Goal: Task Accomplishment & Management: Use online tool/utility

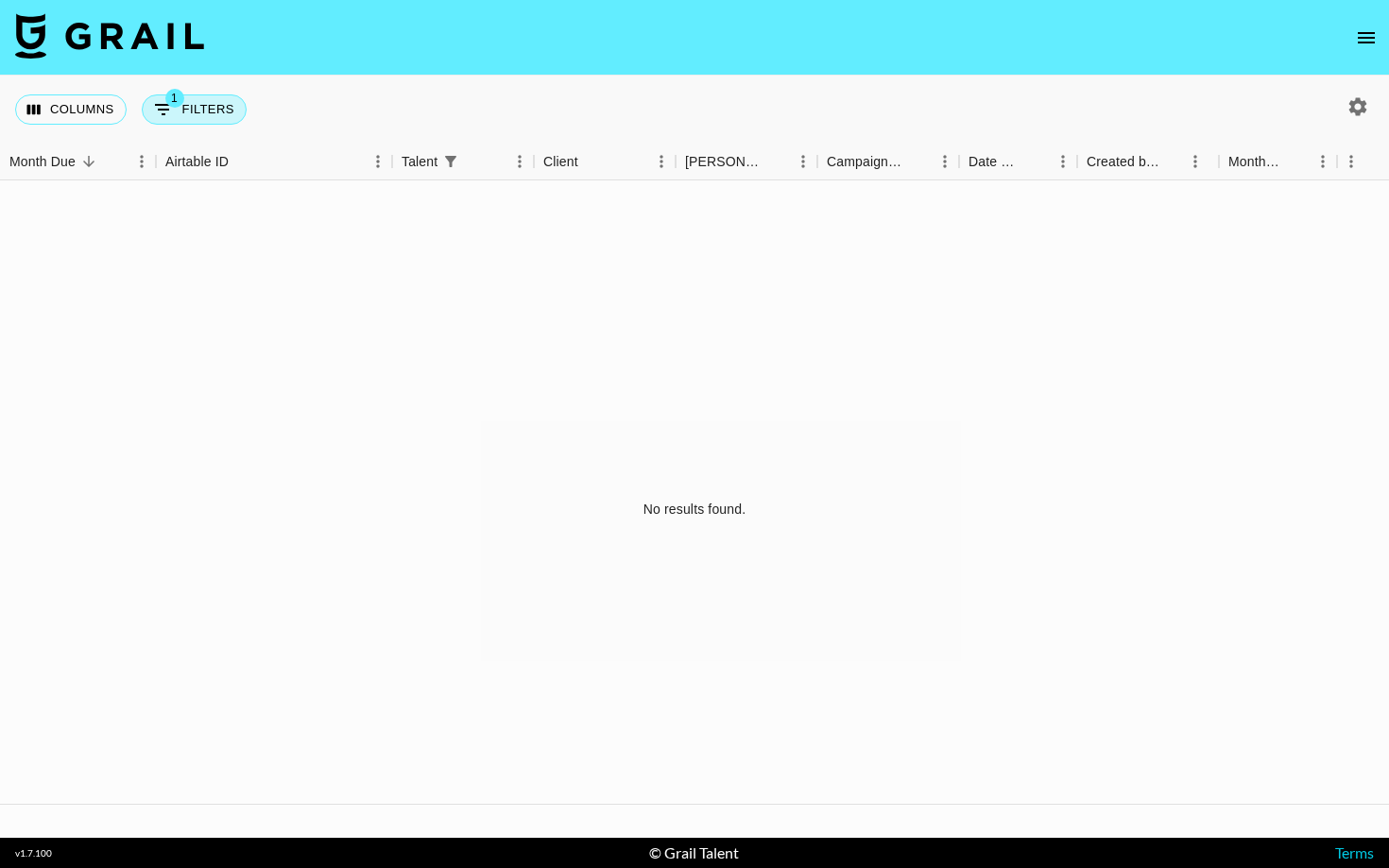
click at [173, 106] on span "1" at bounding box center [175, 98] width 19 height 19
select select "talentName"
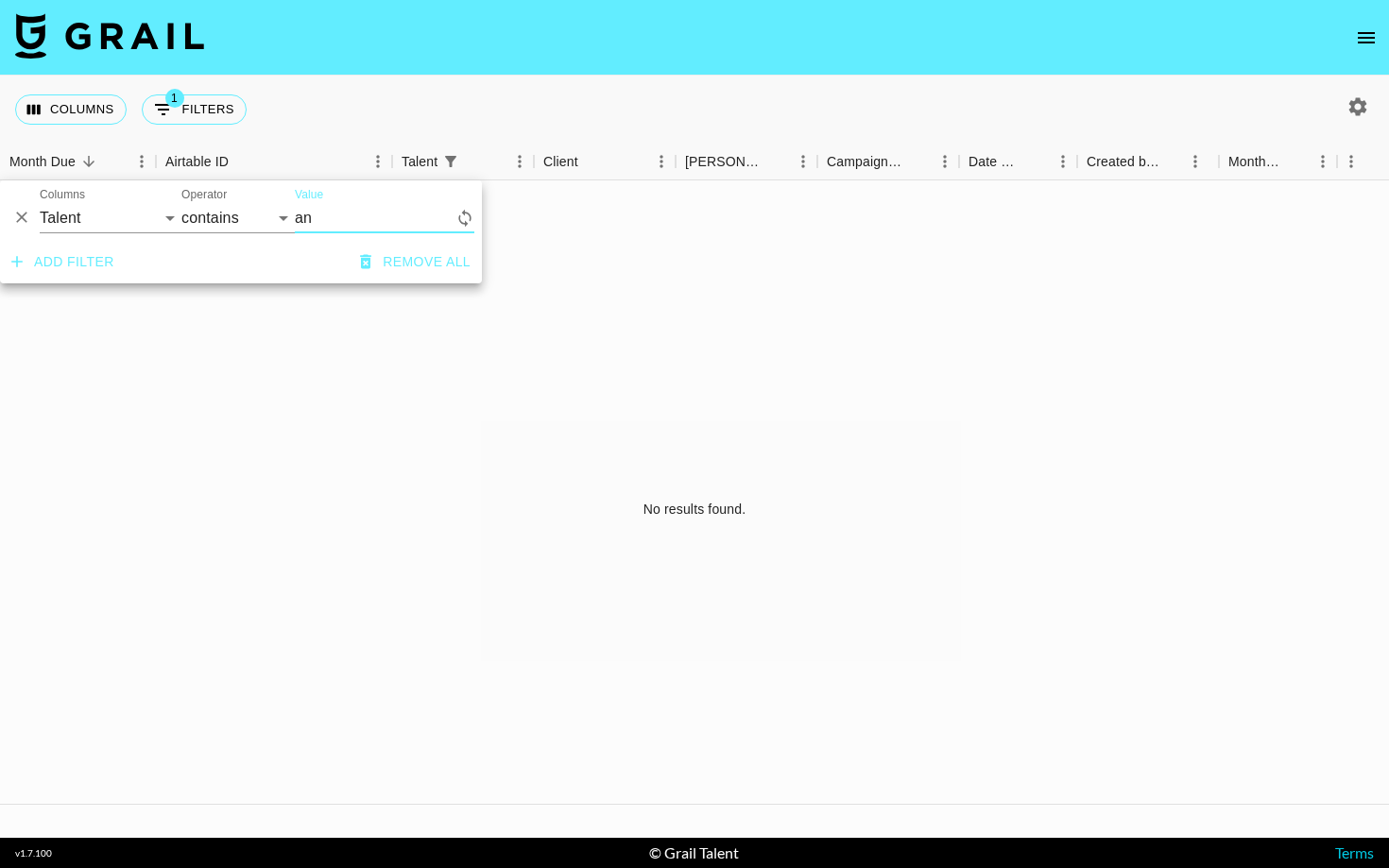
type input "a"
click at [394, 228] on input "jungsanx" at bounding box center [384, 218] width 180 height 30
type input "j"
type input "jungsanx"
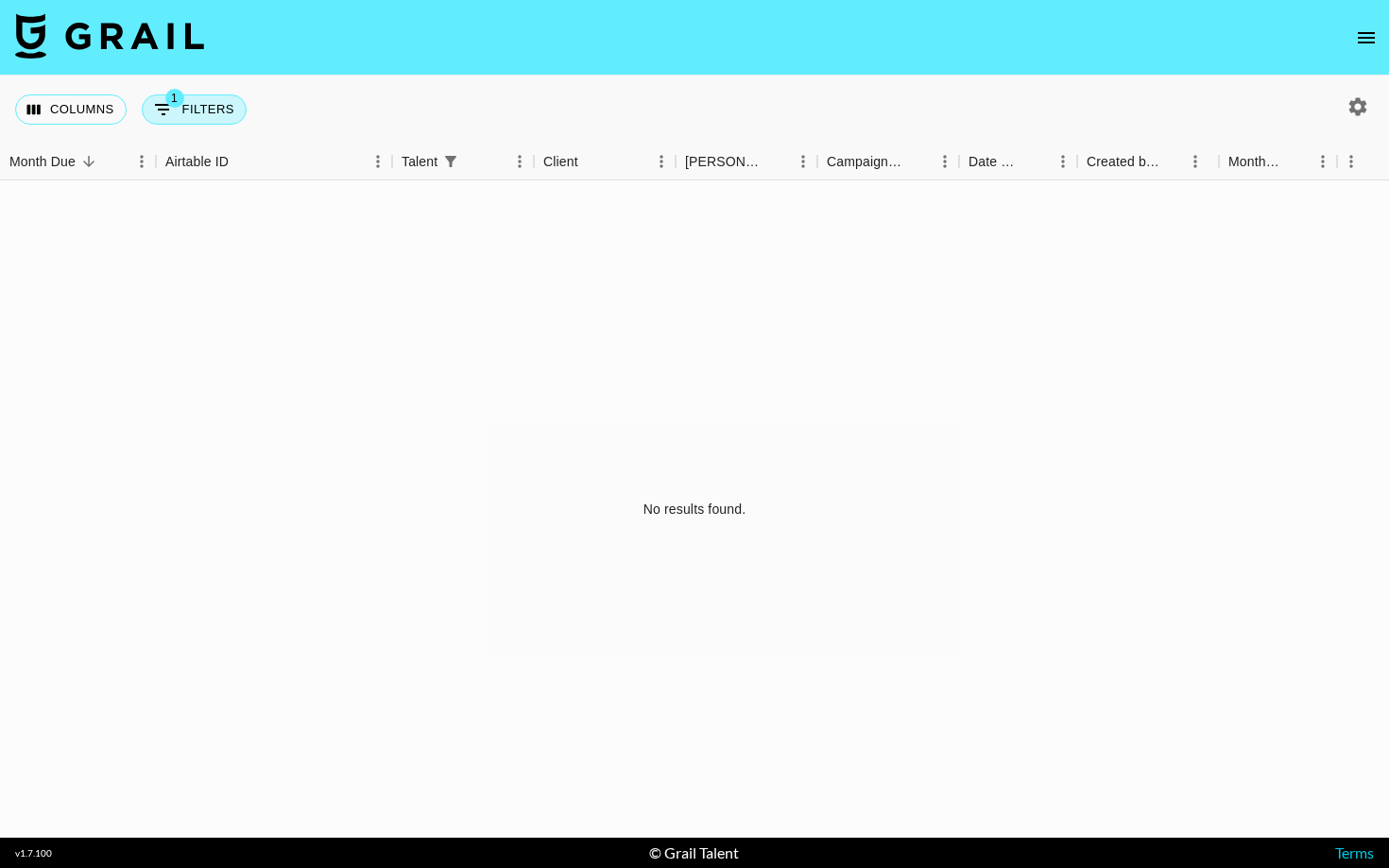
click at [195, 114] on button "1 Filters" at bounding box center [194, 109] width 105 height 30
select select "talentName"
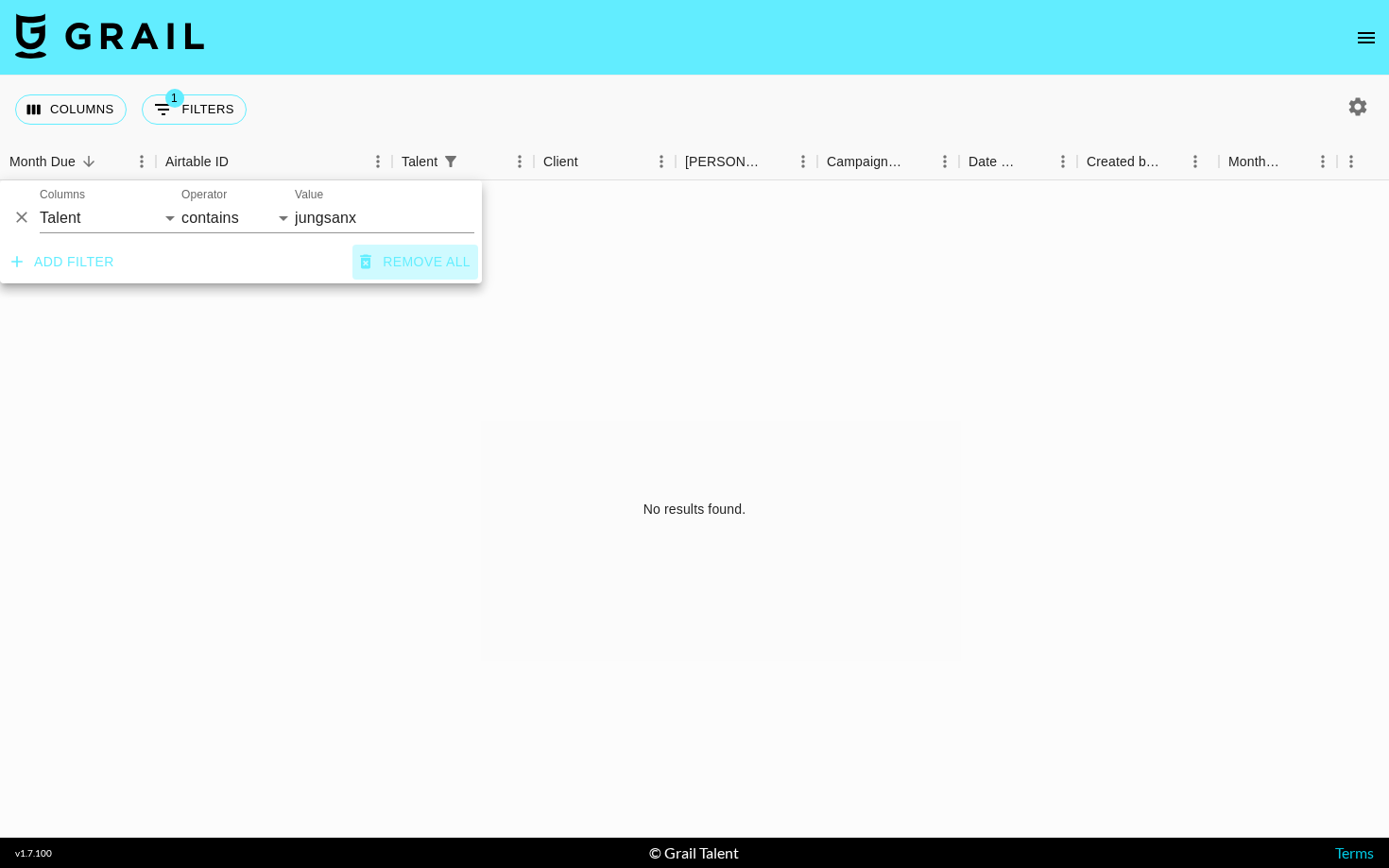
click at [434, 270] on button "Remove all" at bounding box center [415, 262] width 125 height 35
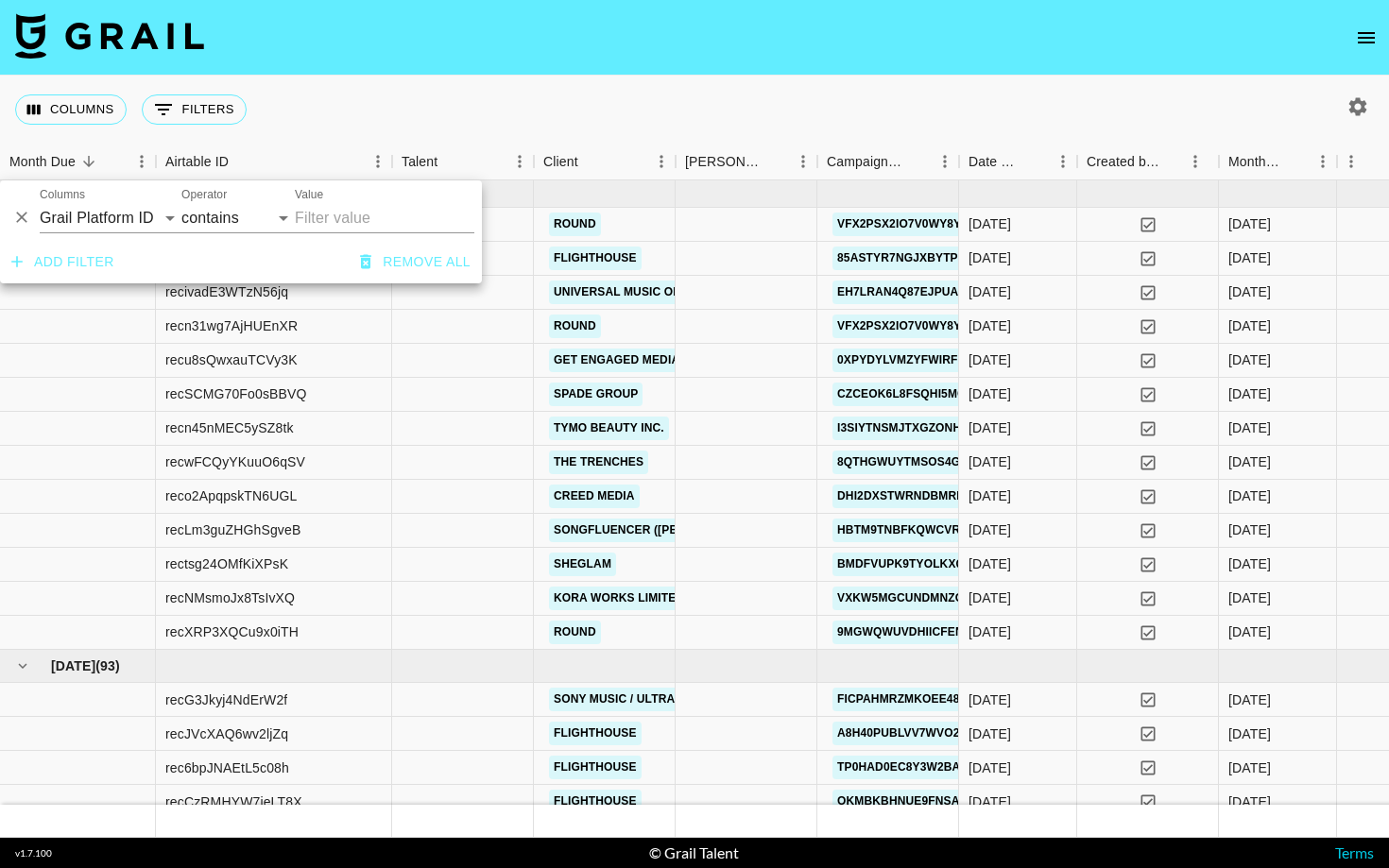
click at [714, 126] on div "Columns 0 Filters + Booking" at bounding box center [694, 110] width 1389 height 68
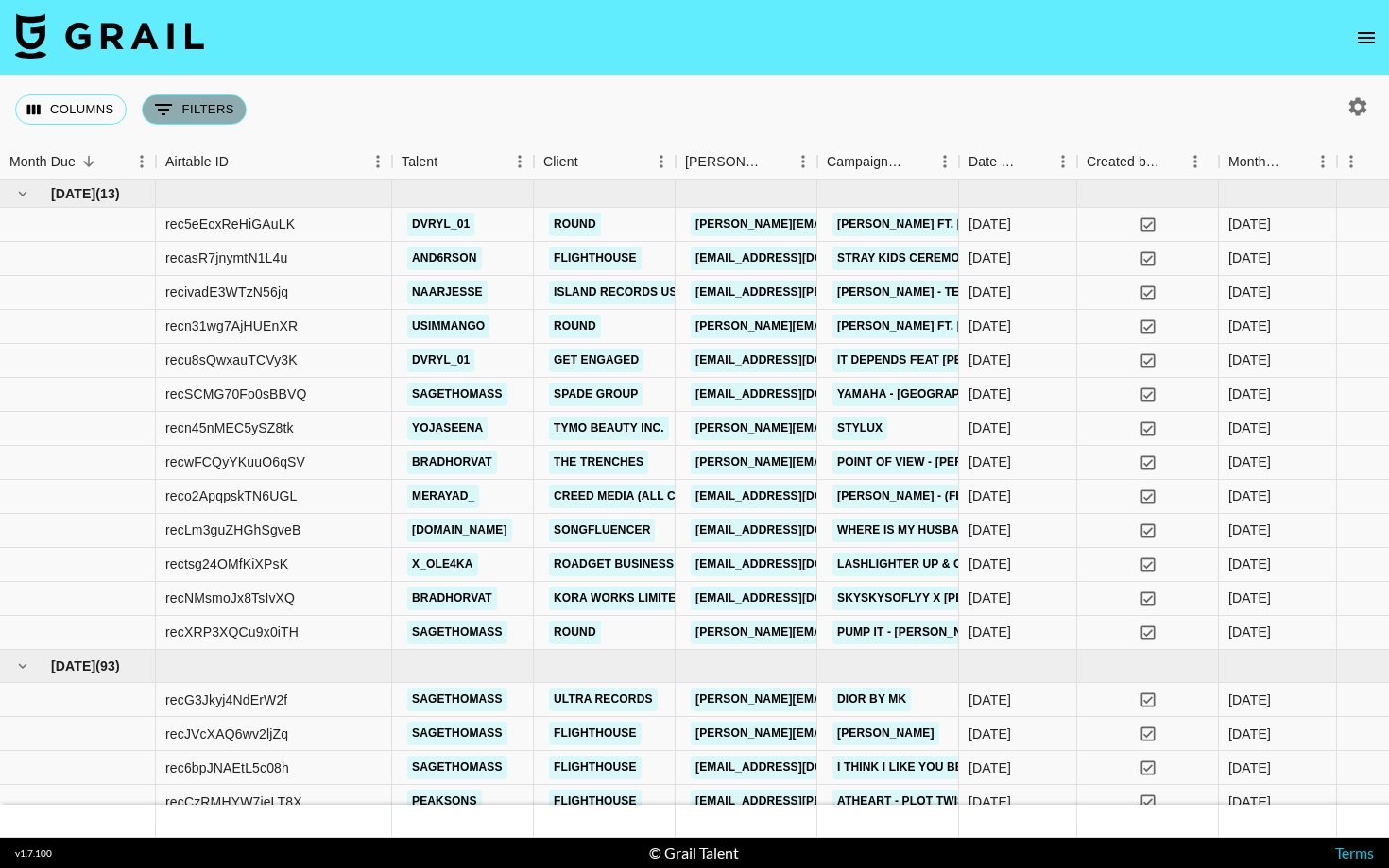
click at [182, 99] on button "0 Filters" at bounding box center [194, 109] width 105 height 30
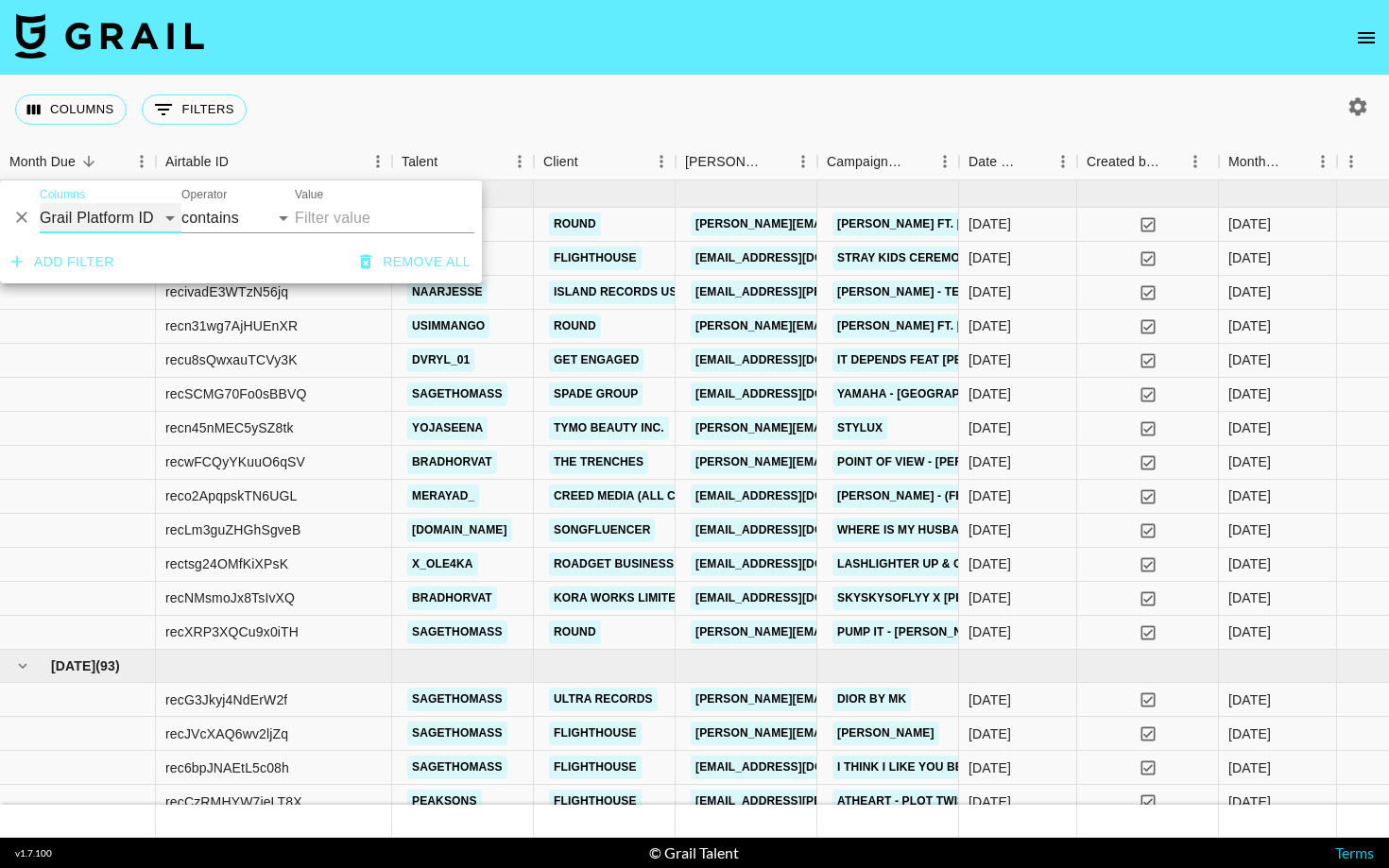
select select "talentName"
click at [314, 222] on input "Value" at bounding box center [384, 218] width 180 height 30
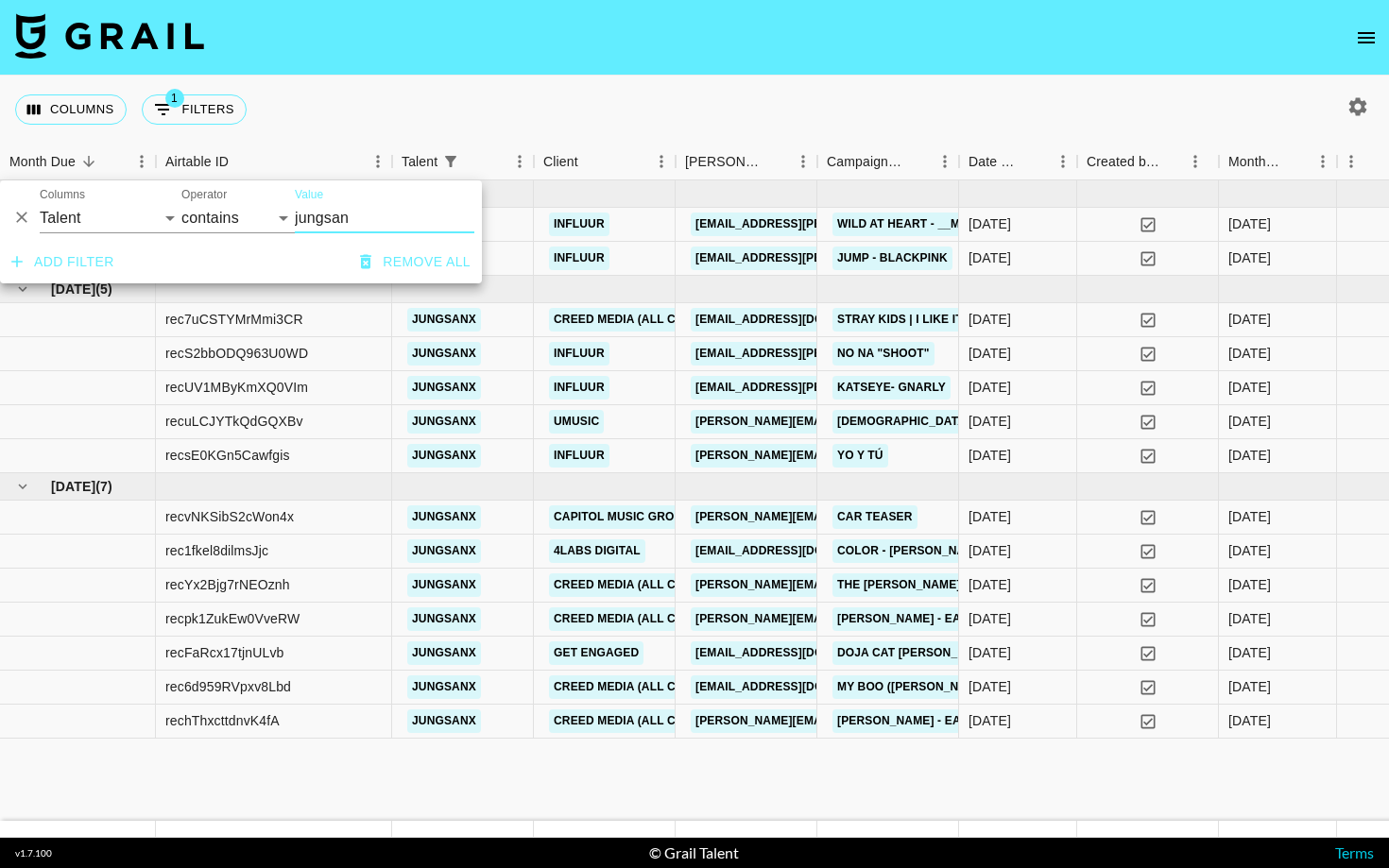
type input "jungsanx"
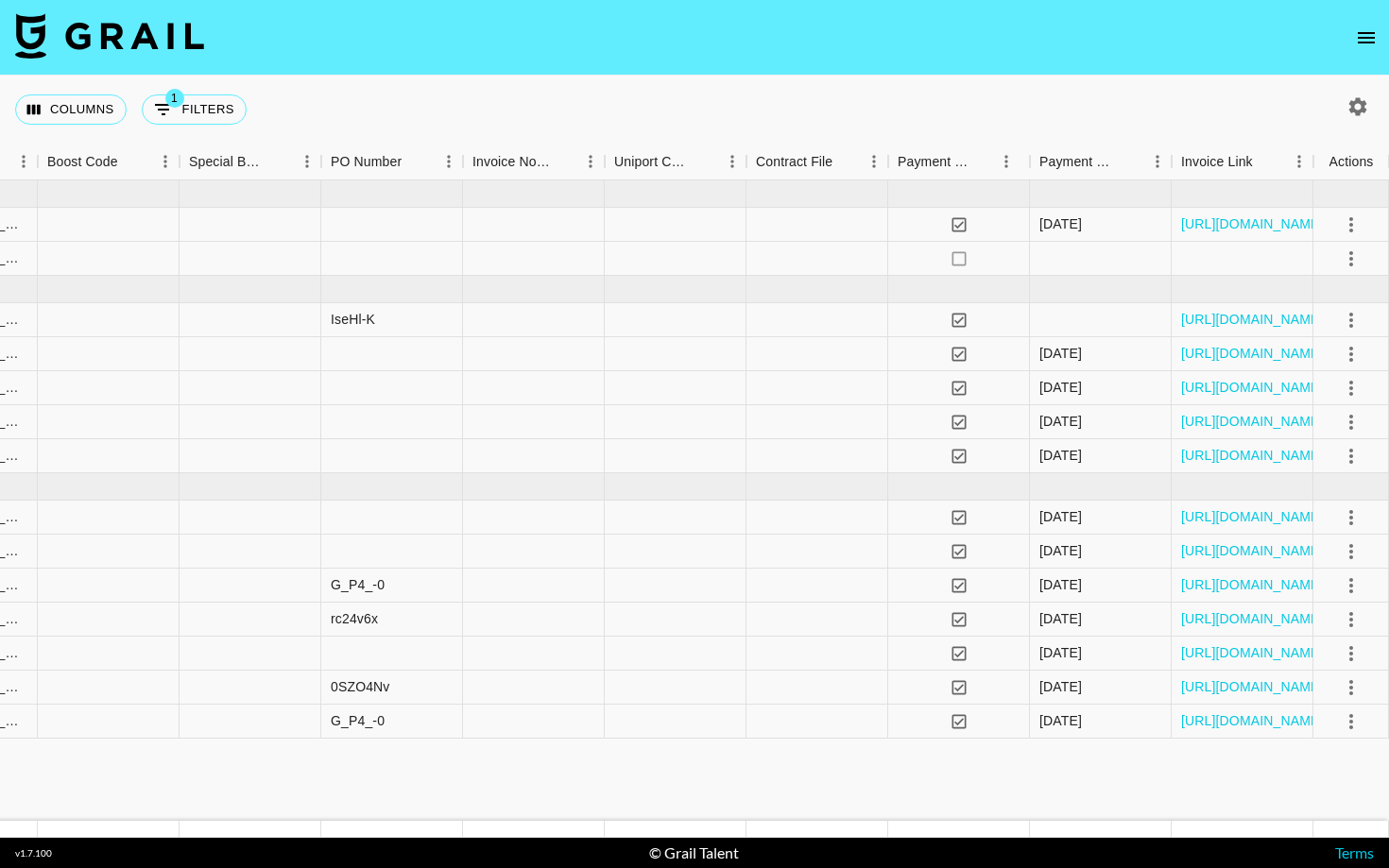
scroll to position [0, 1960]
click at [1348, 255] on icon "select merge strategy" at bounding box center [1351, 258] width 23 height 23
click at [1347, 440] on li "Approve" at bounding box center [1326, 435] width 123 height 34
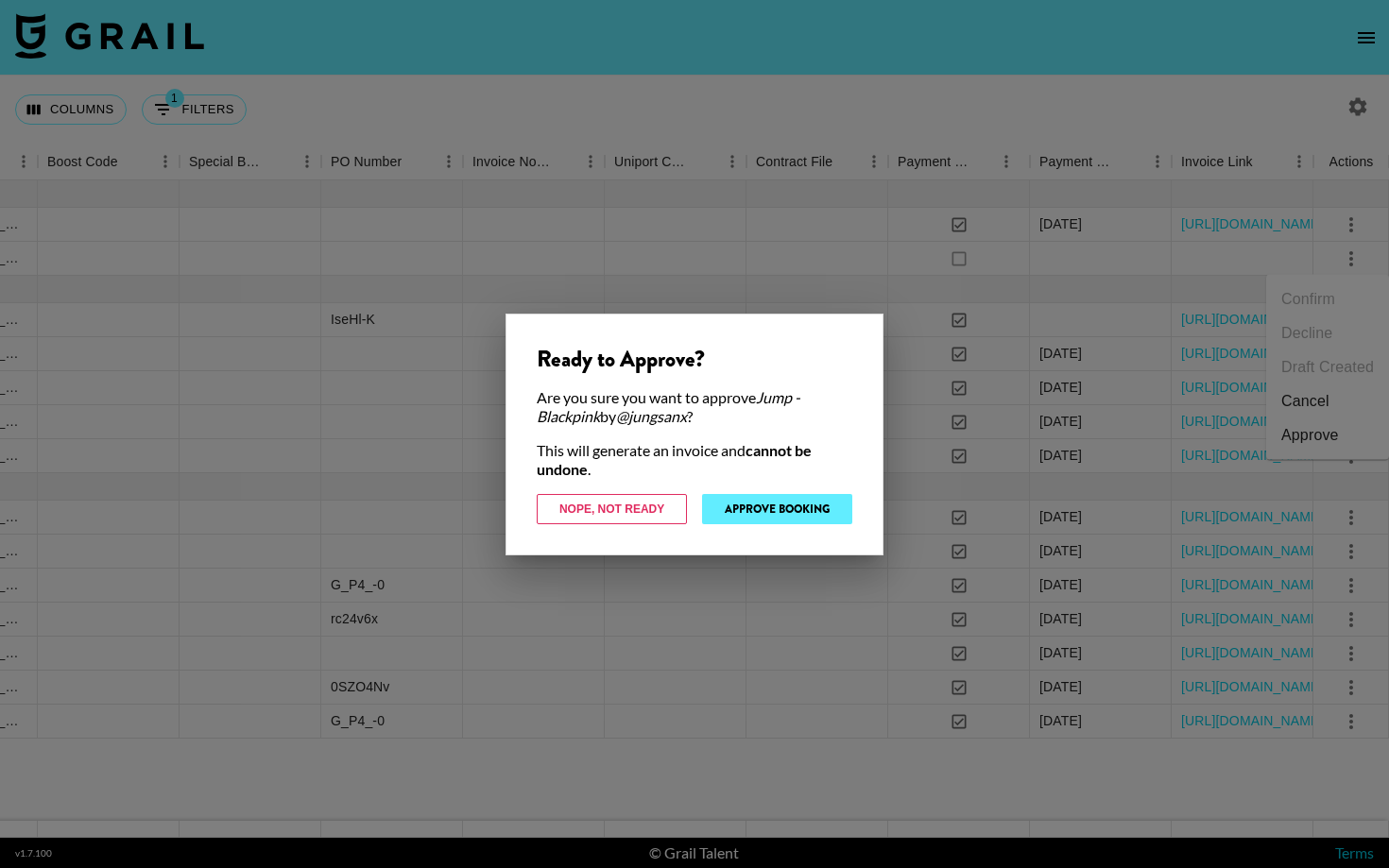
click at [788, 505] on button "Approve Booking" at bounding box center [777, 509] width 150 height 30
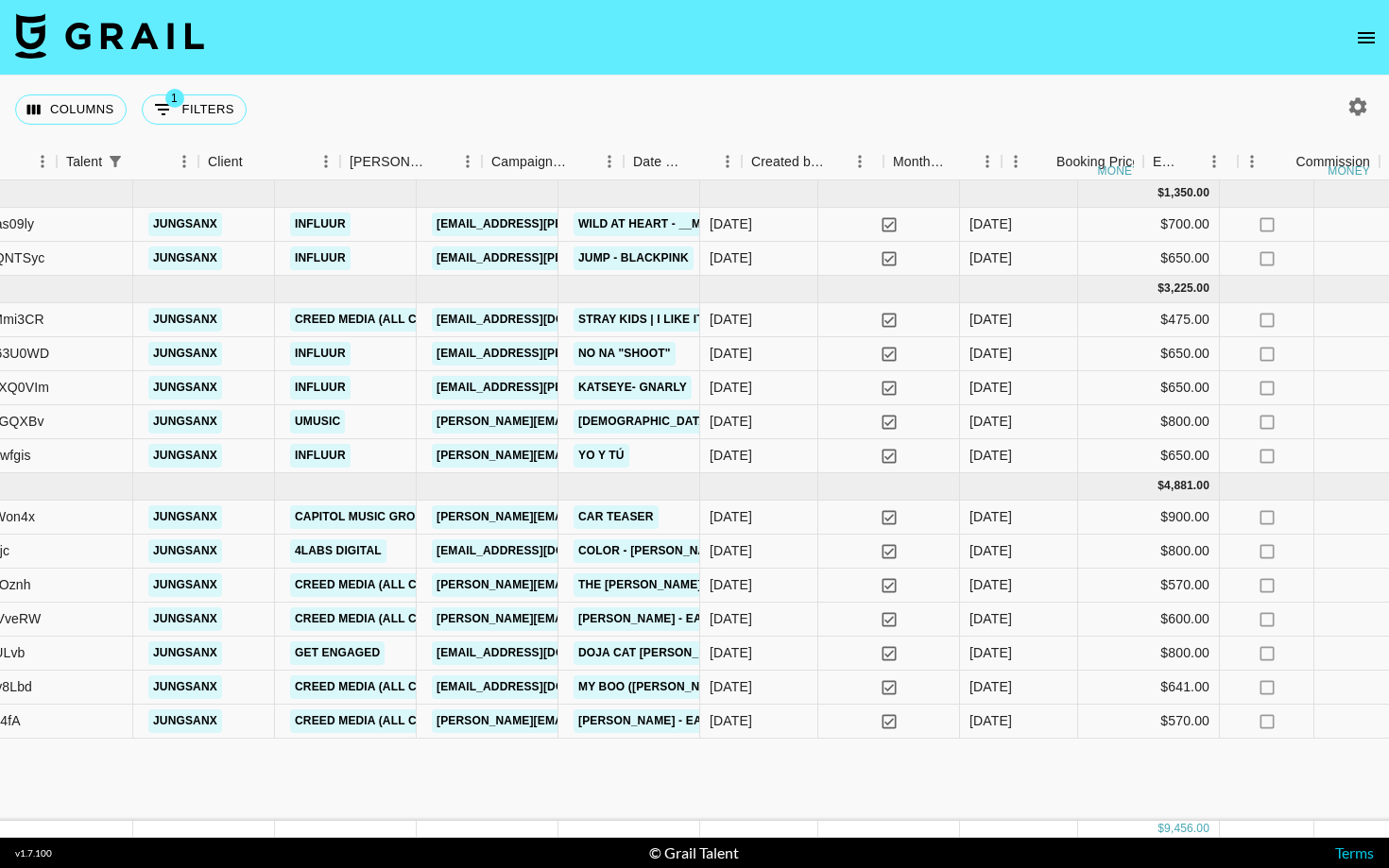
scroll to position [0, 0]
